Goal: Transaction & Acquisition: Purchase product/service

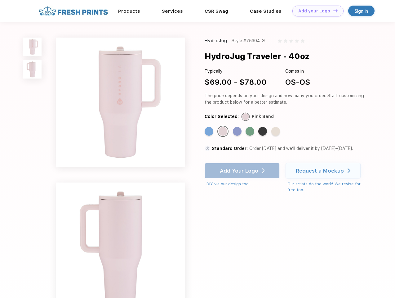
click at [315, 11] on link "Add your Logo Design Tool" at bounding box center [317, 11] width 51 height 11
click at [0, 0] on div "Design Tool" at bounding box center [0, 0] width 0 height 0
click at [333, 11] on link "Add your Logo Design Tool" at bounding box center [317, 11] width 51 height 11
click at [33, 46] on img at bounding box center [32, 47] width 18 height 18
click at [33, 69] on img at bounding box center [32, 69] width 18 height 18
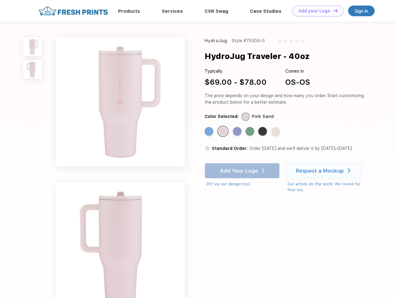
click at [210, 131] on div "Standard Color" at bounding box center [209, 131] width 9 height 9
click at [223, 131] on div "Standard Color" at bounding box center [222, 131] width 9 height 9
click at [238, 131] on div "Standard Color" at bounding box center [237, 131] width 9 height 9
click at [250, 131] on div "Standard Color" at bounding box center [249, 131] width 9 height 9
click at [263, 131] on div "Standard Color" at bounding box center [262, 131] width 9 height 9
